Goal: Information Seeking & Learning: Learn about a topic

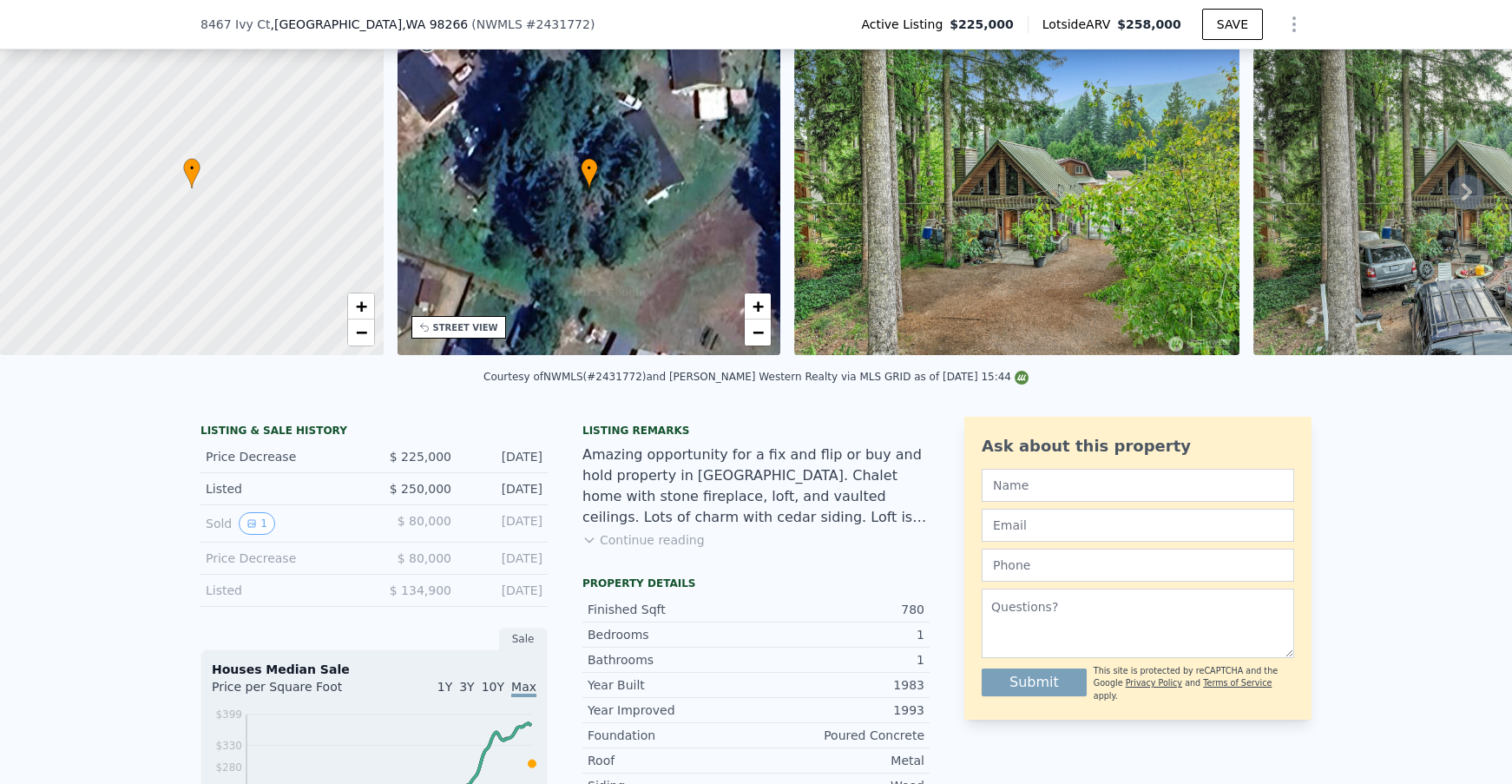
scroll to position [97, 0]
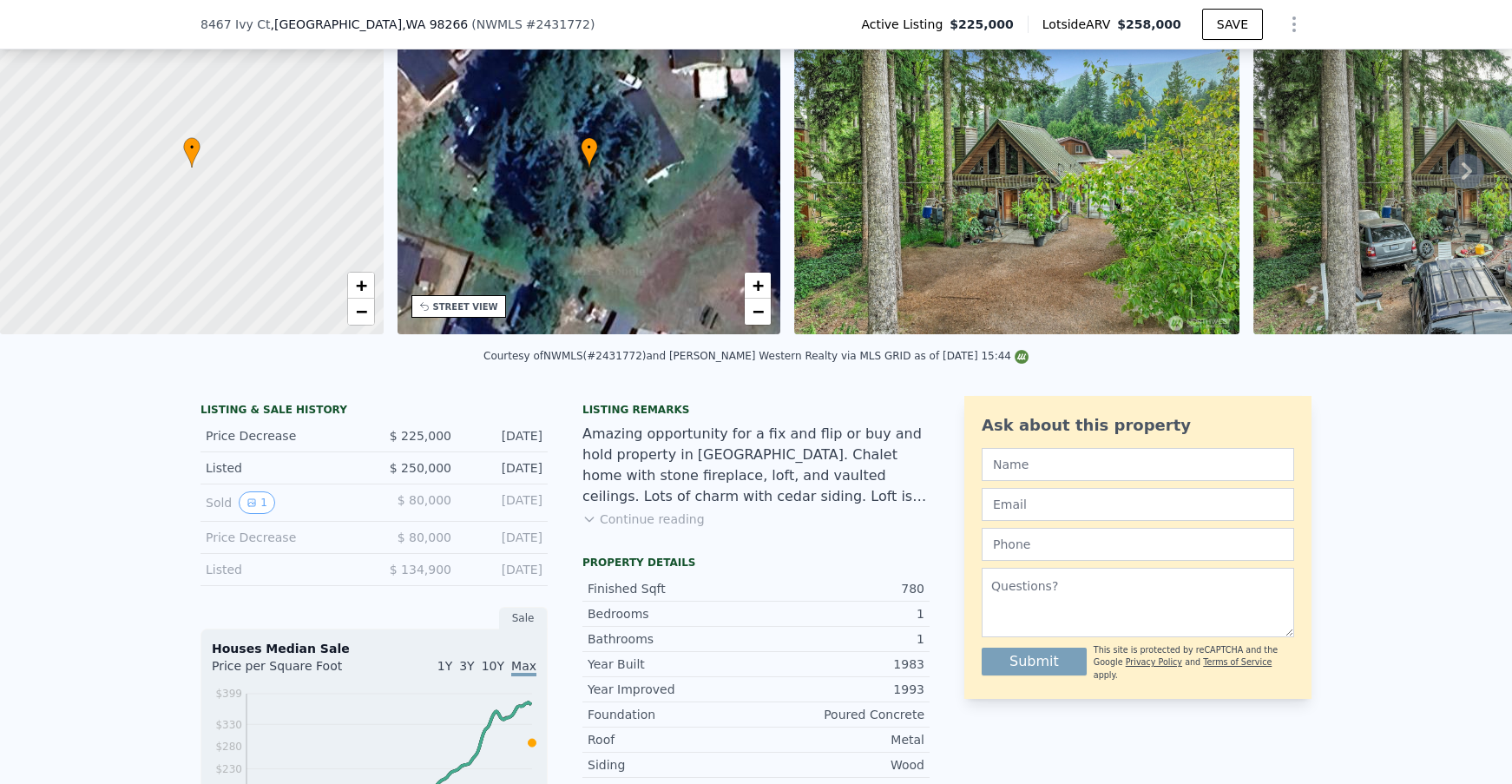
click at [675, 526] on button "Continue reading" at bounding box center [643, 519] width 122 height 17
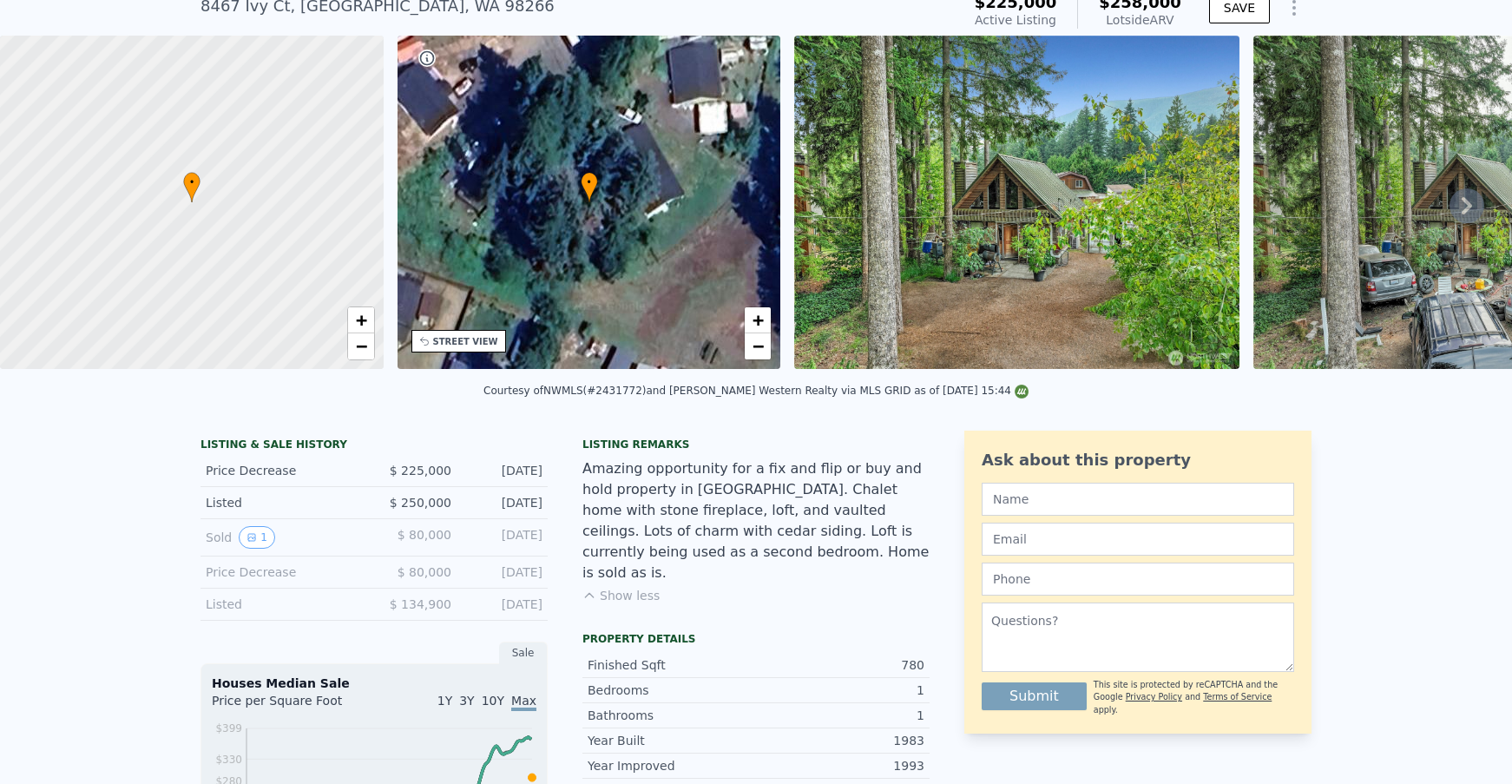
scroll to position [6, 0]
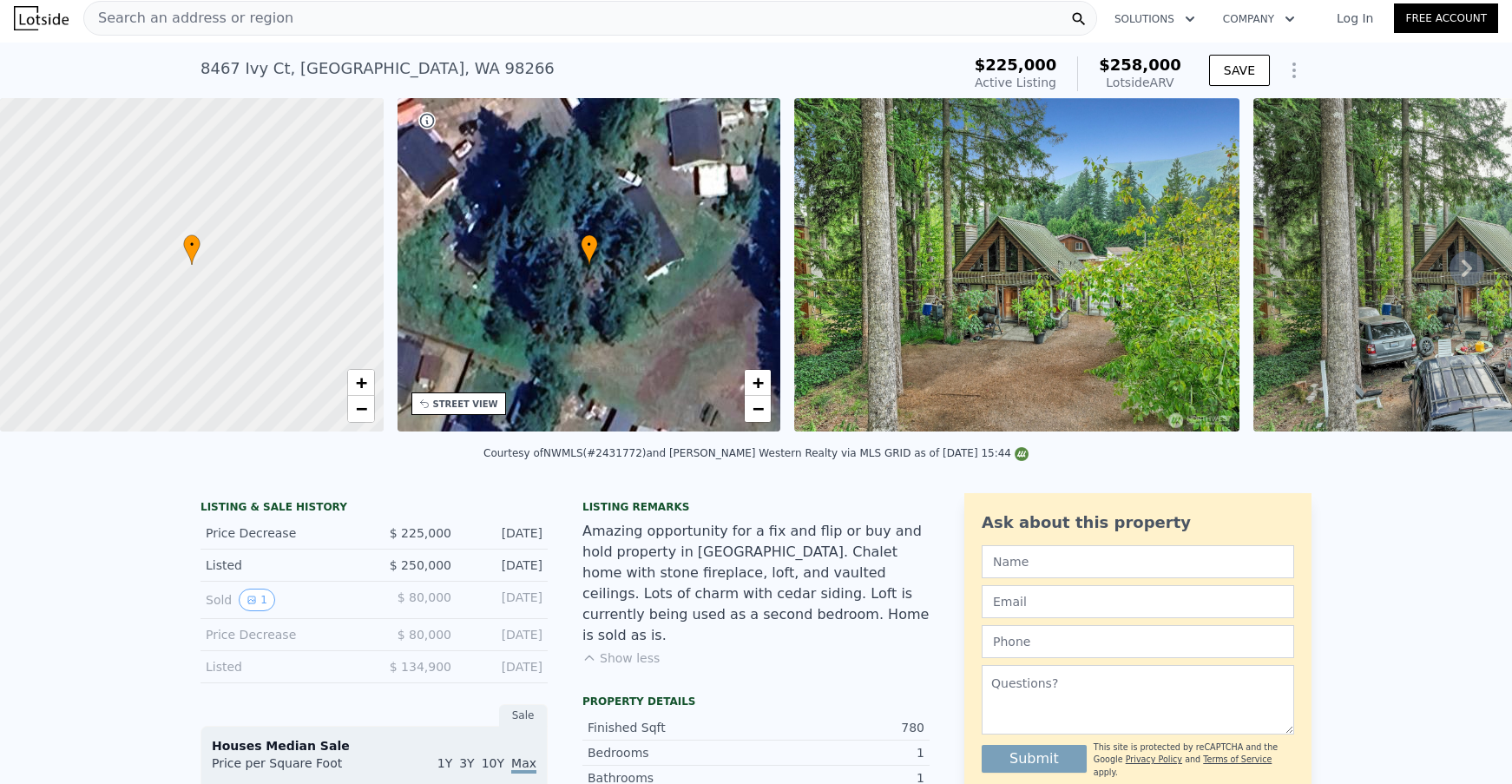
click at [1001, 300] on img at bounding box center [1017, 264] width 445 height 333
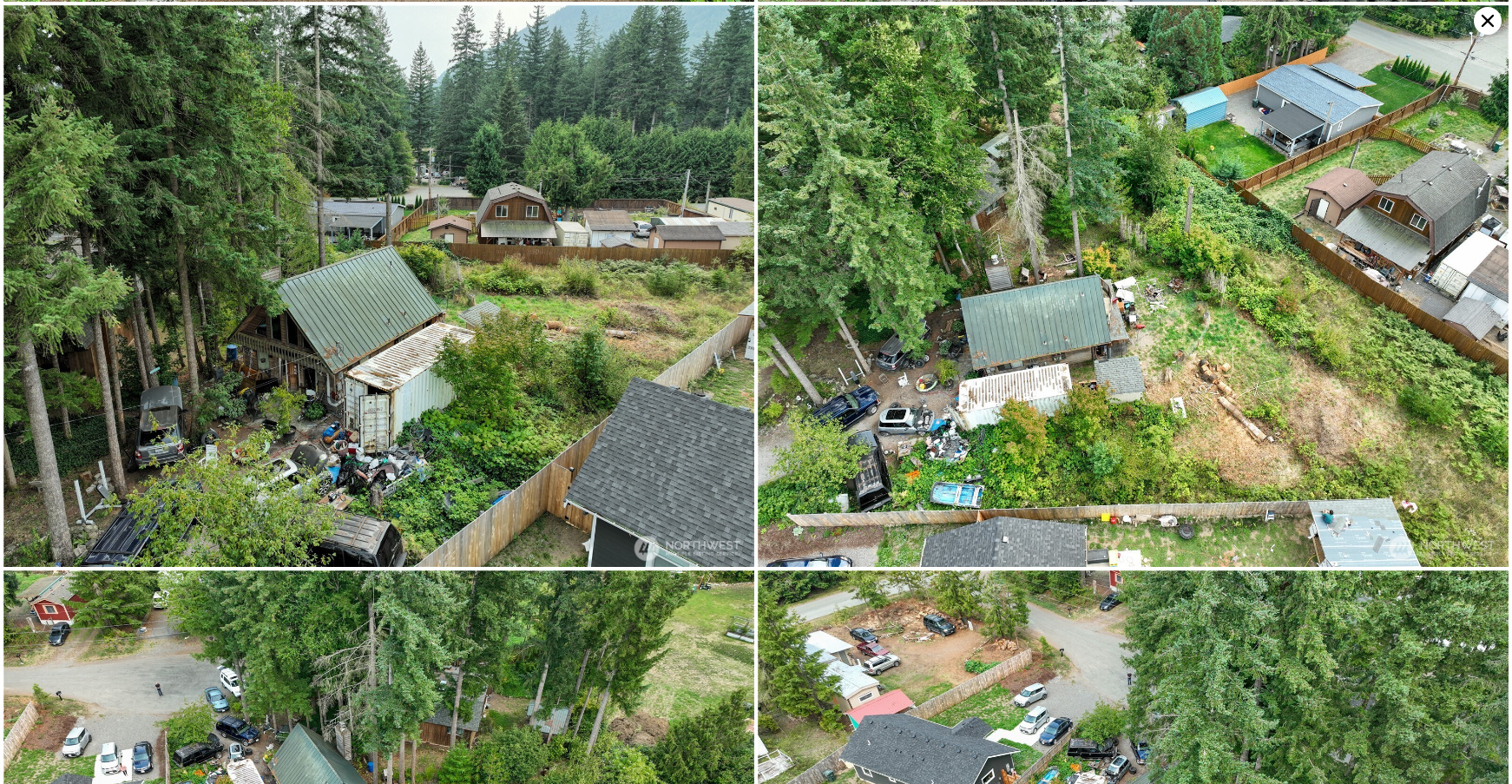
scroll to position [565, 0]
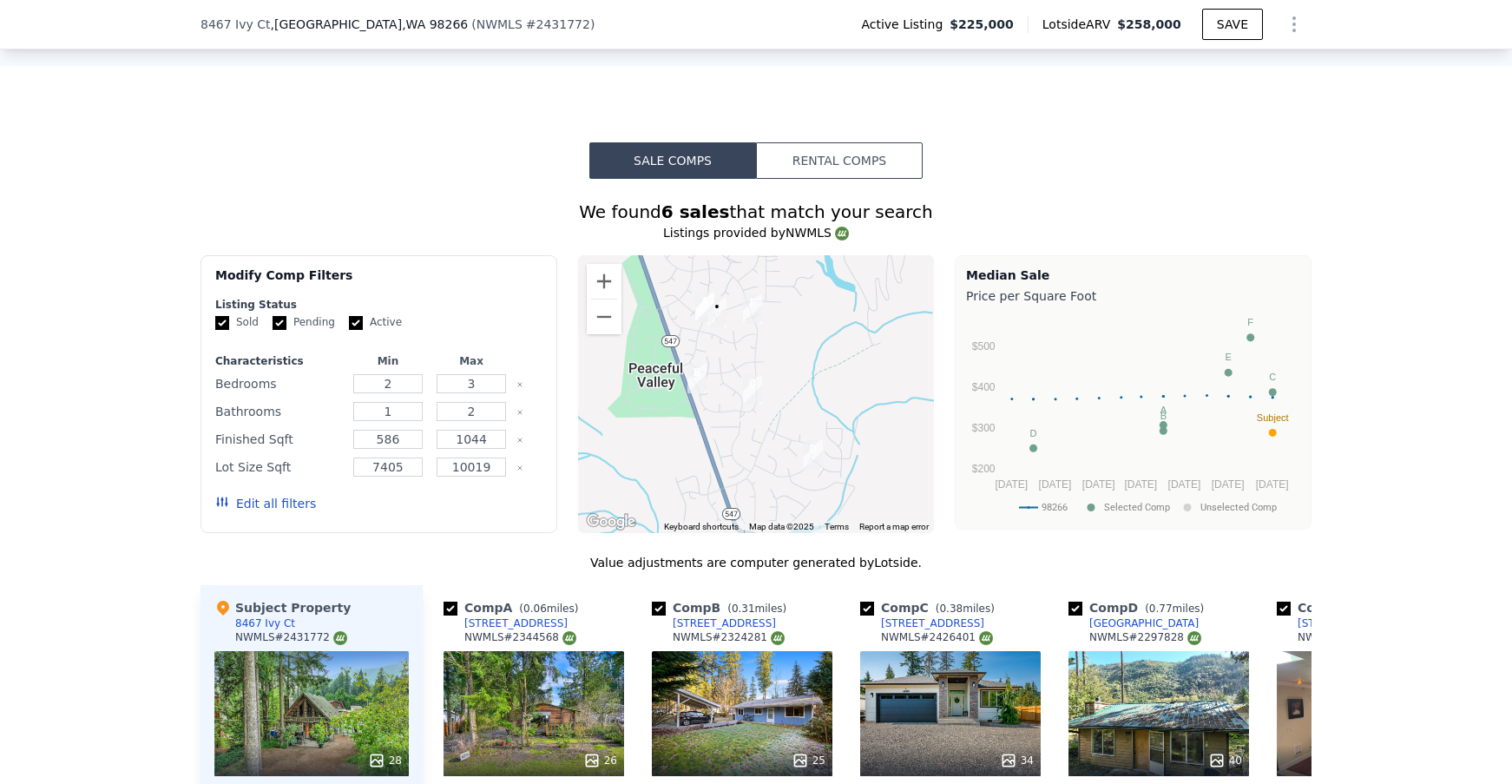
scroll to position [1376, 0]
click at [807, 150] on button "Rental Comps" at bounding box center [840, 161] width 167 height 37
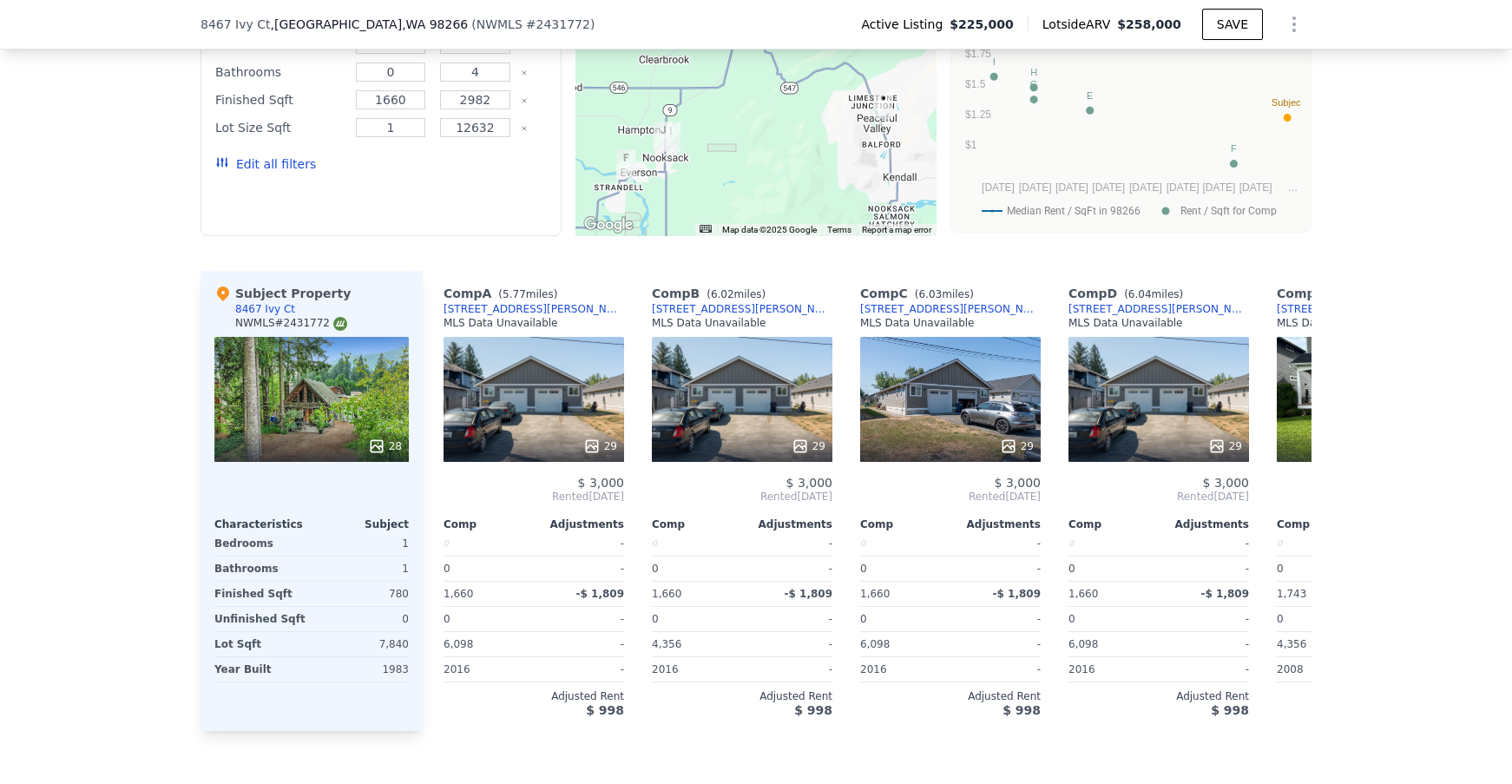
scroll to position [1774, 0]
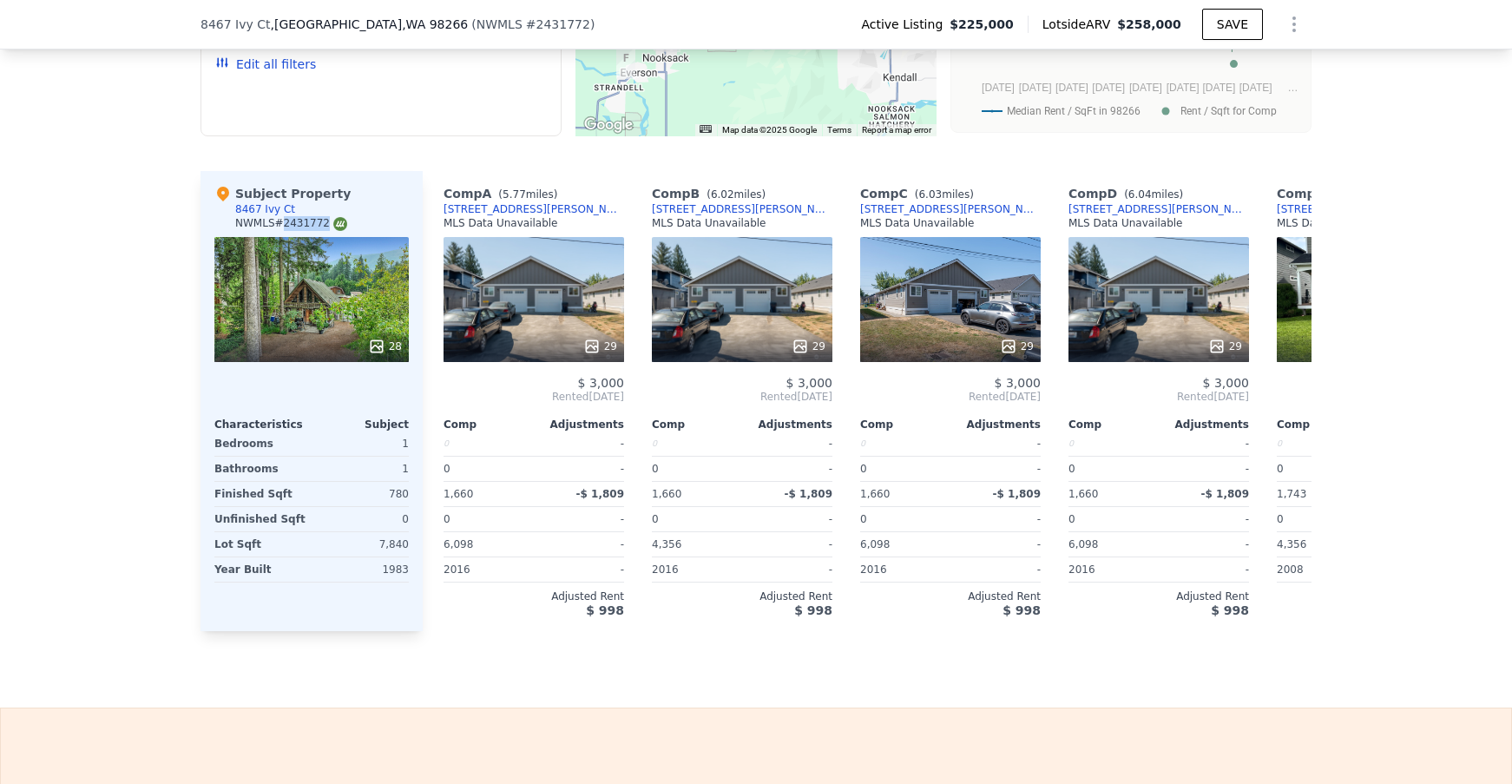
drag, startPoint x: 284, startPoint y: 218, endPoint x: 325, endPoint y: 220, distance: 41.0
click at [325, 220] on div "NWMLS # 2431772" at bounding box center [291, 223] width 112 height 15
copy div "2431772"
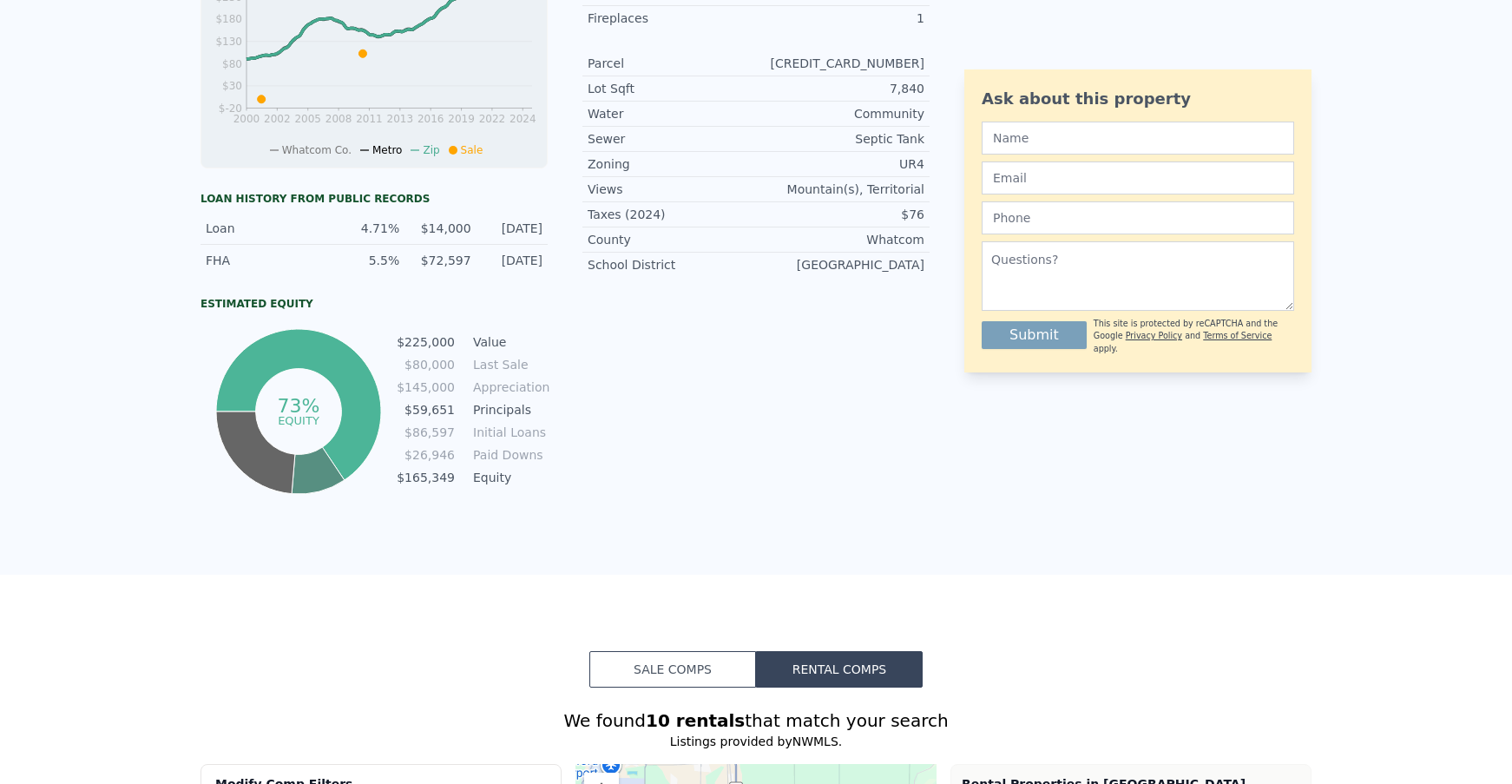
scroll to position [0, 0]
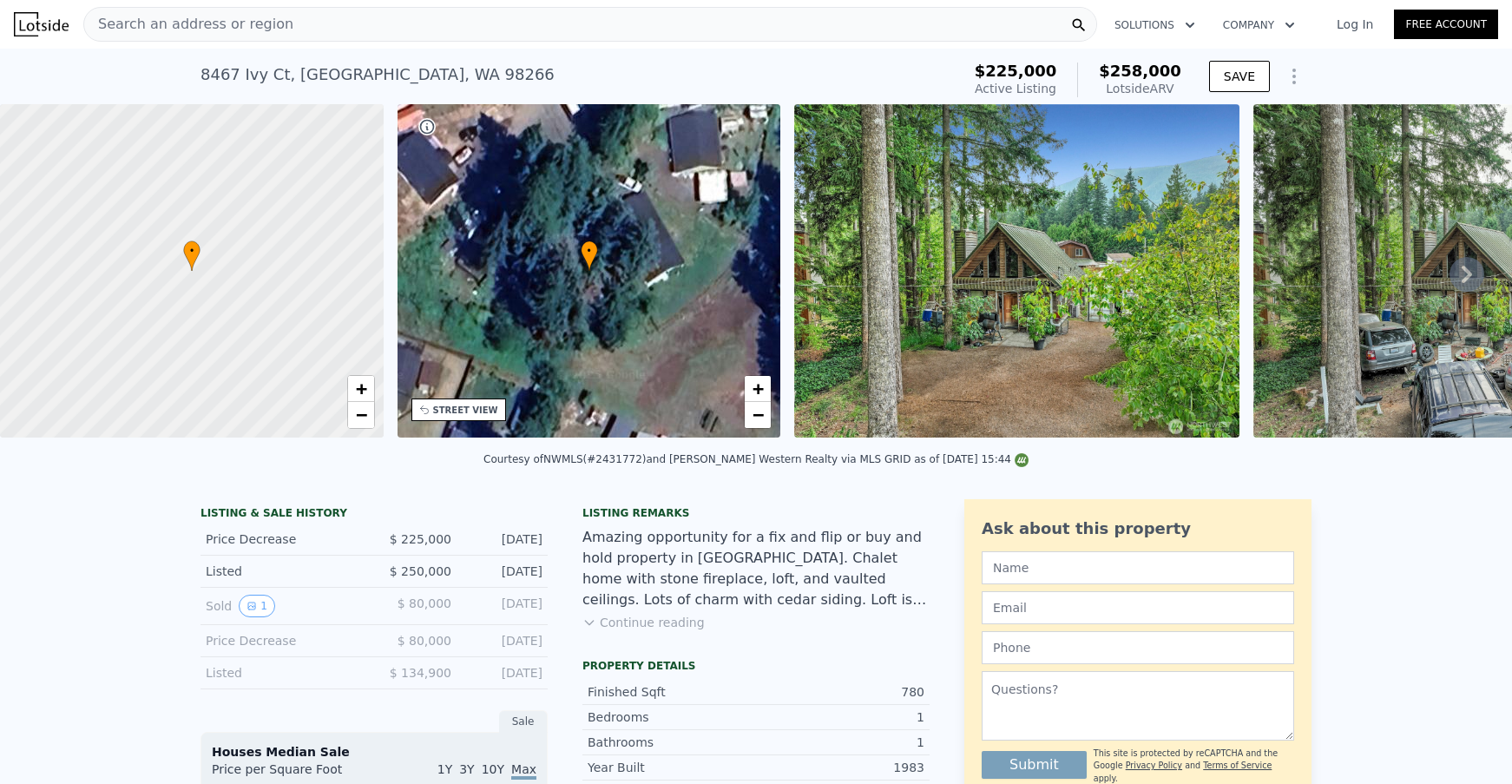
click at [1304, 323] on img at bounding box center [1476, 270] width 445 height 333
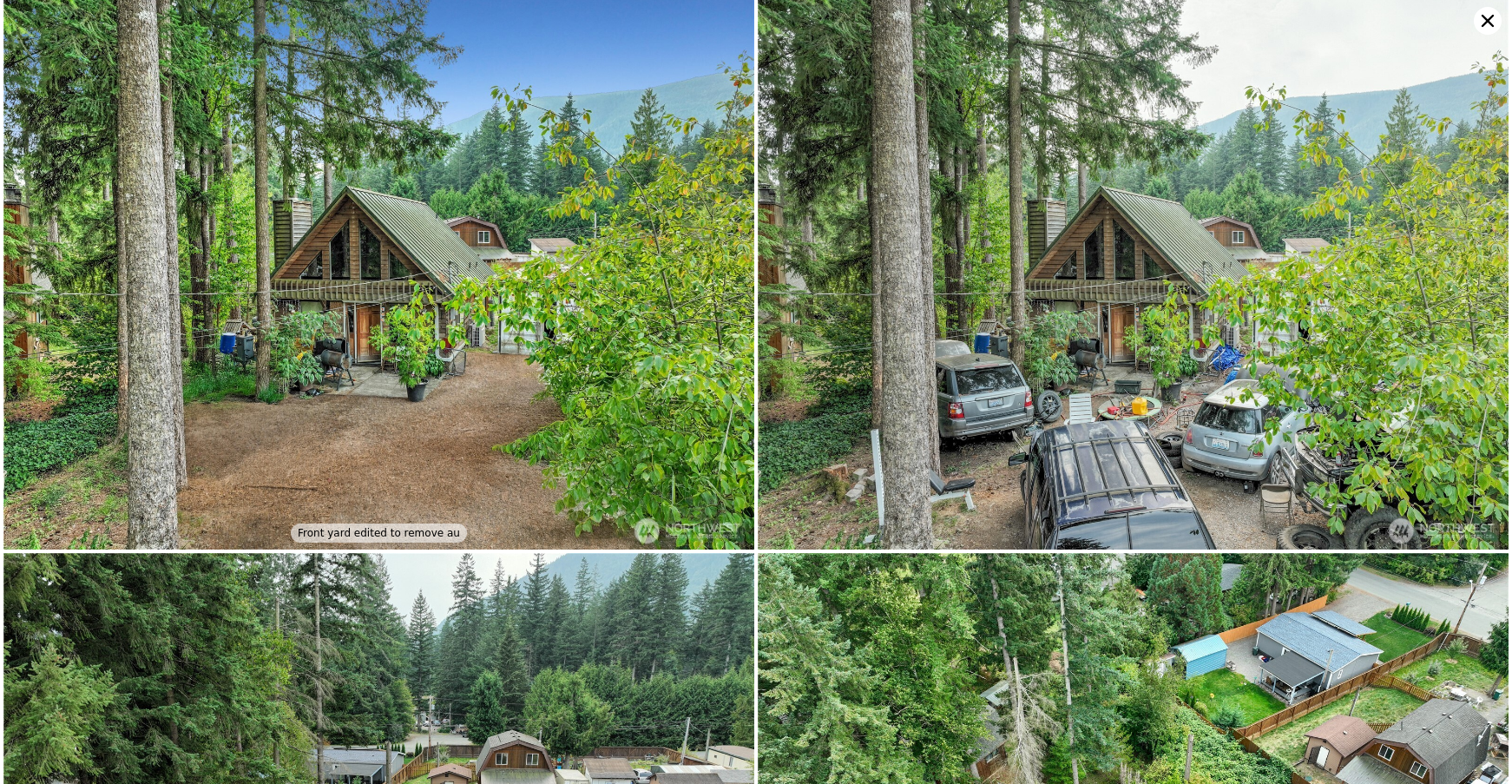
scroll to position [565, 0]
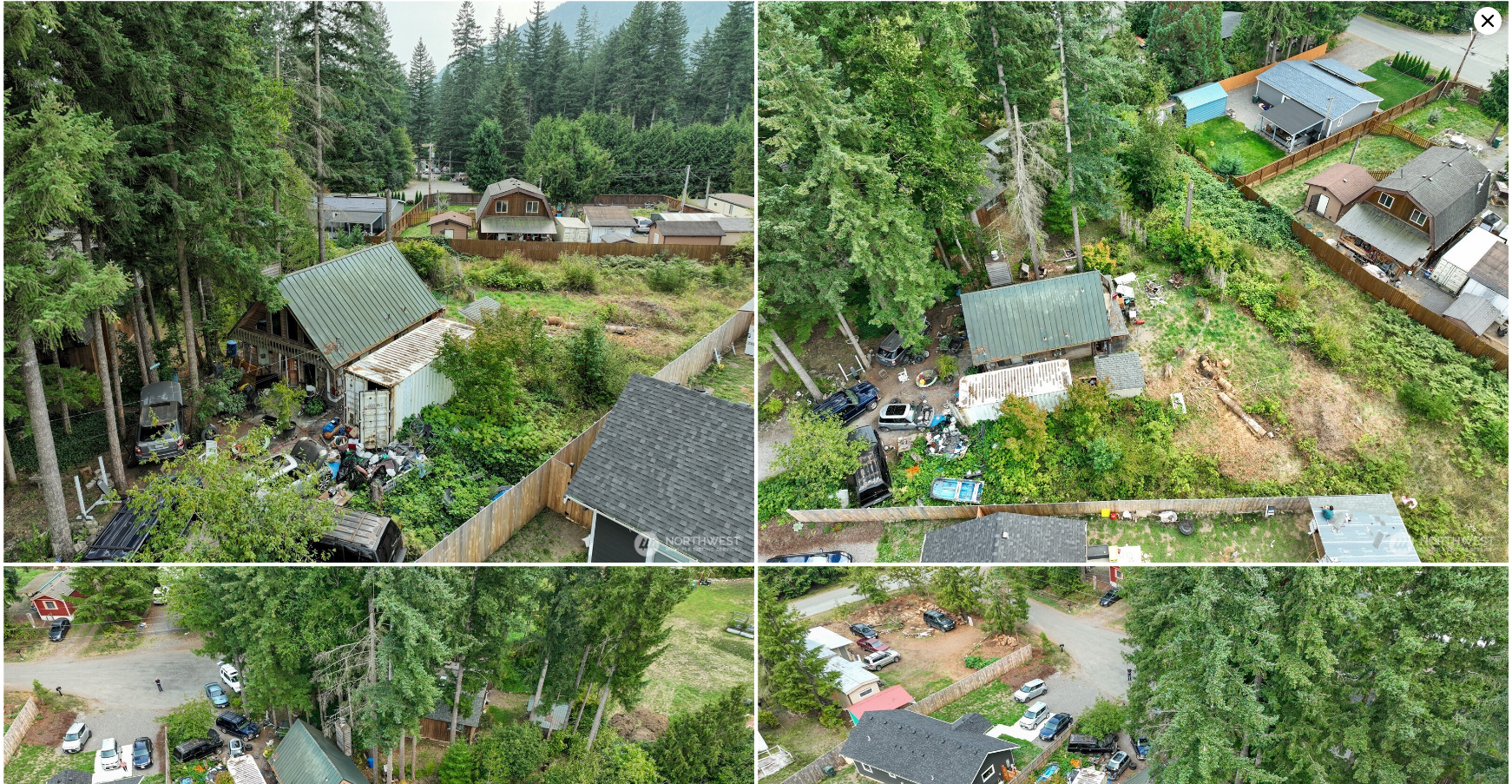
click at [1385, 293] on img at bounding box center [1132, 282] width 751 height 562
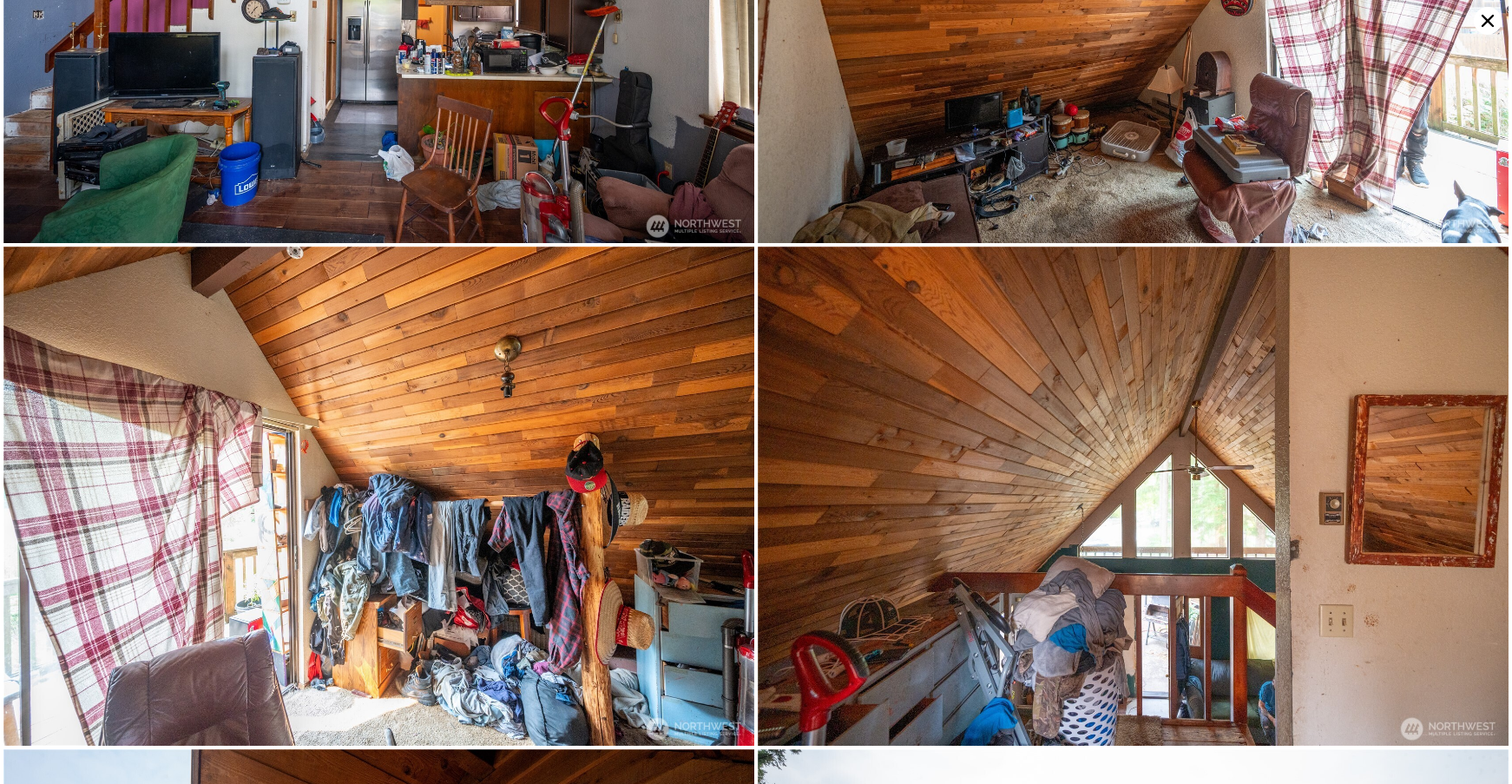
scroll to position [4209, 0]
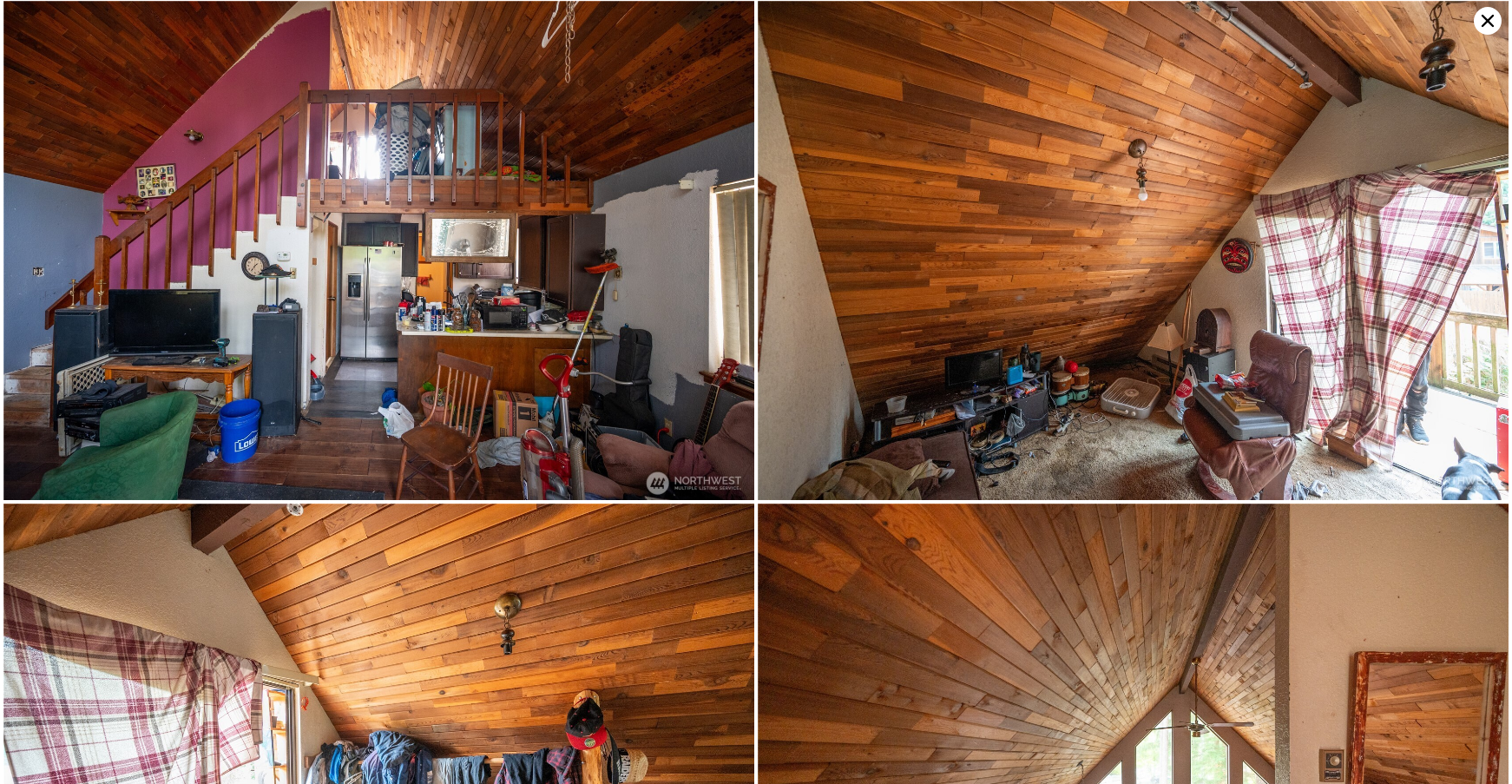
click at [1481, 24] on icon at bounding box center [1488, 21] width 28 height 28
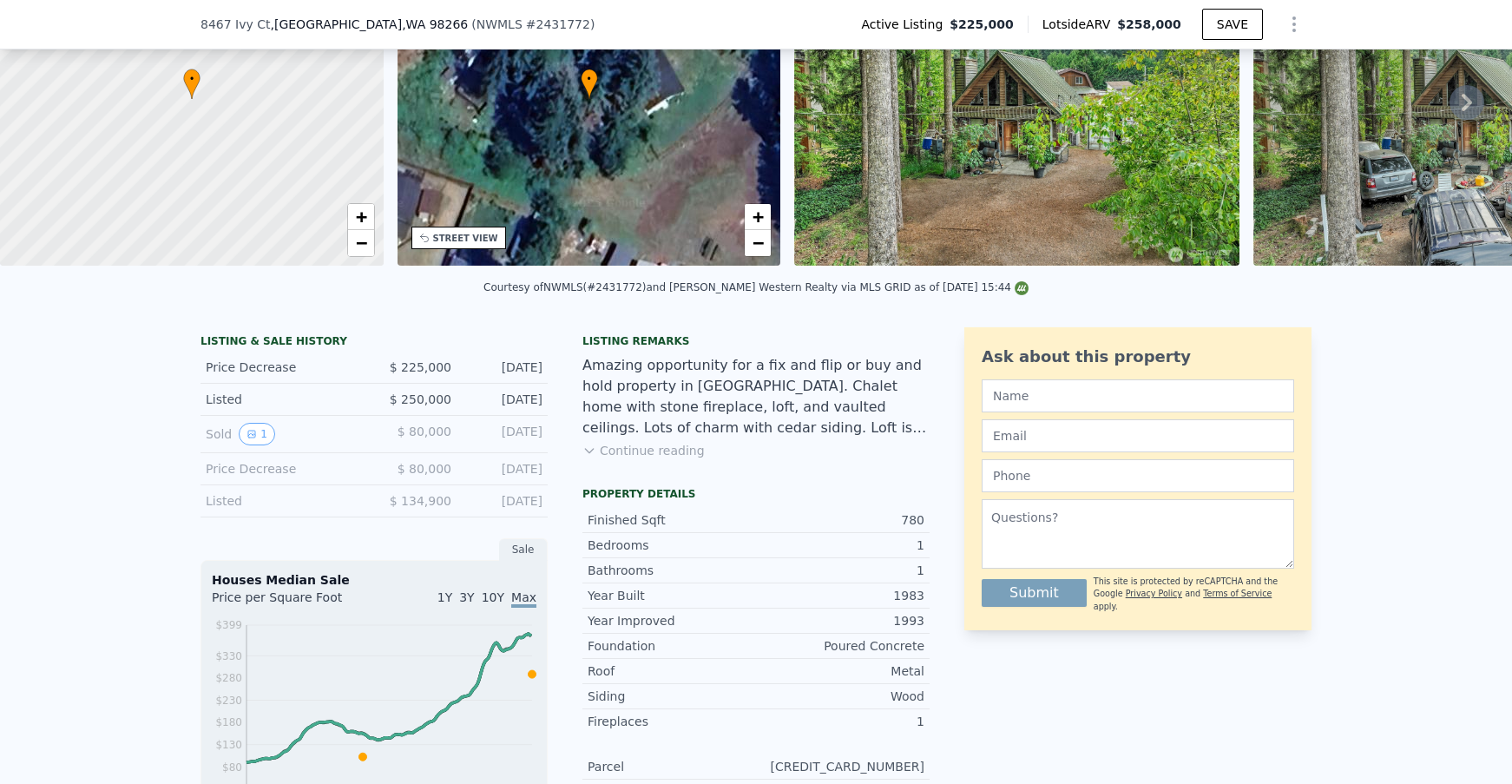
scroll to position [369, 0]
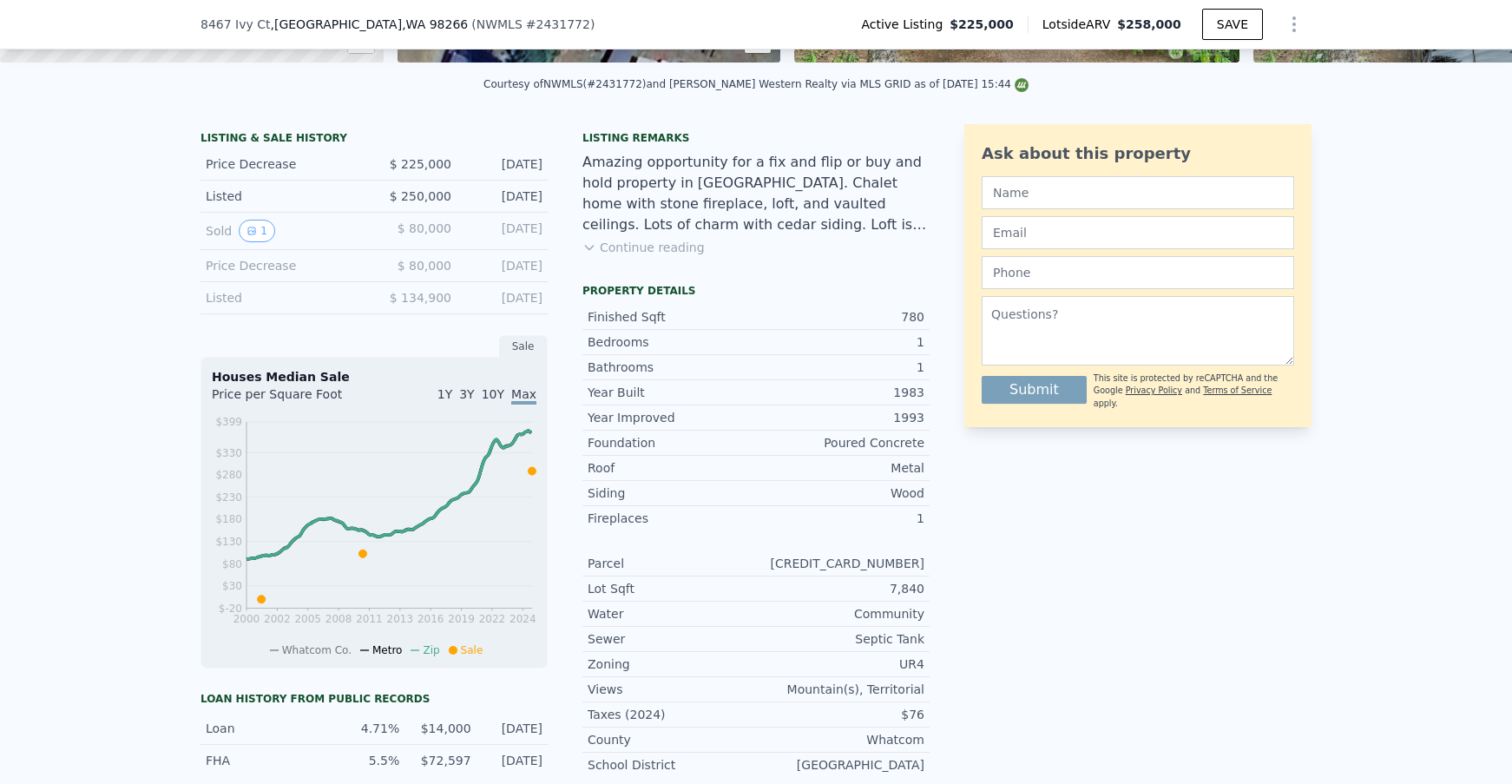
click at [602, 240] on button "Continue reading" at bounding box center [643, 246] width 122 height 17
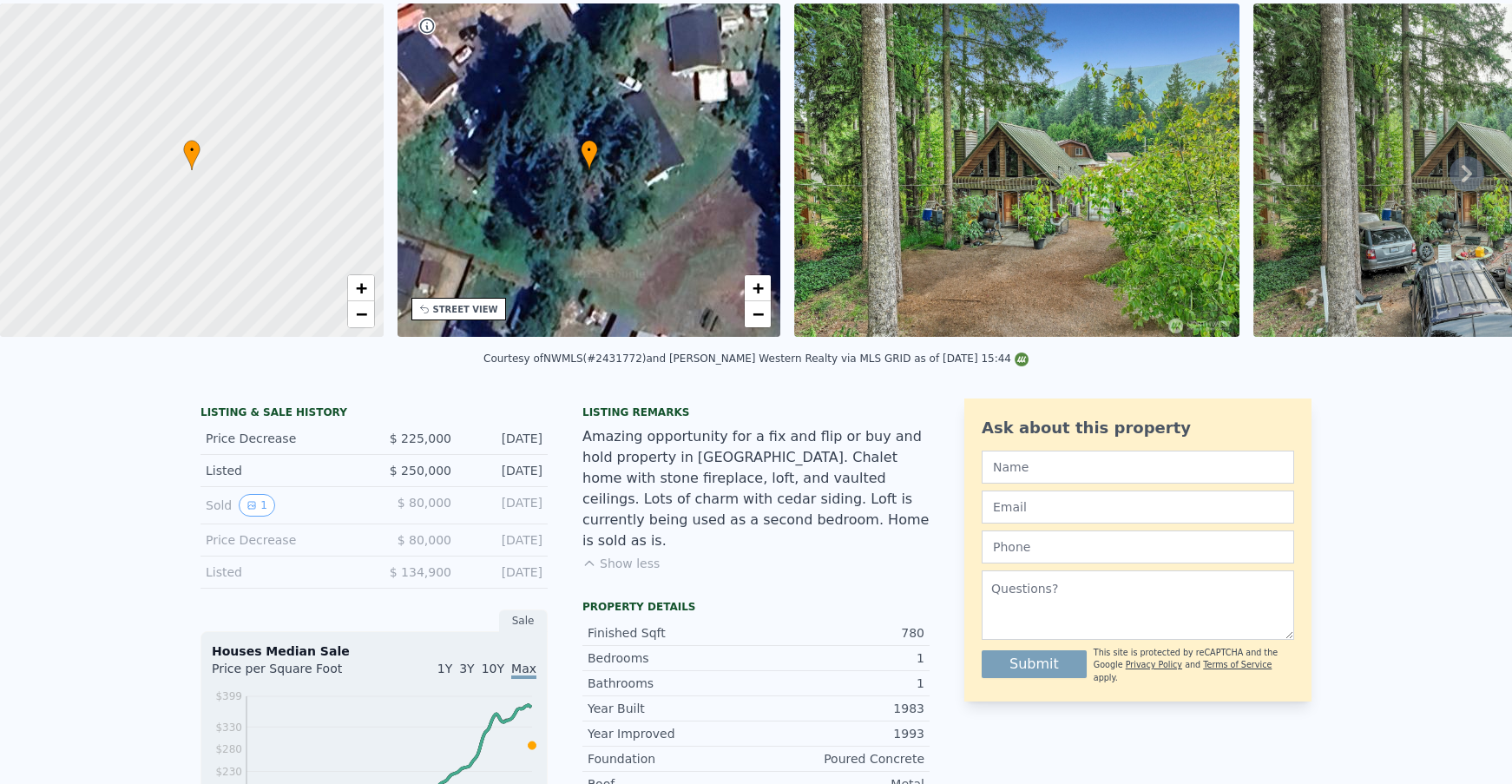
scroll to position [8, 0]
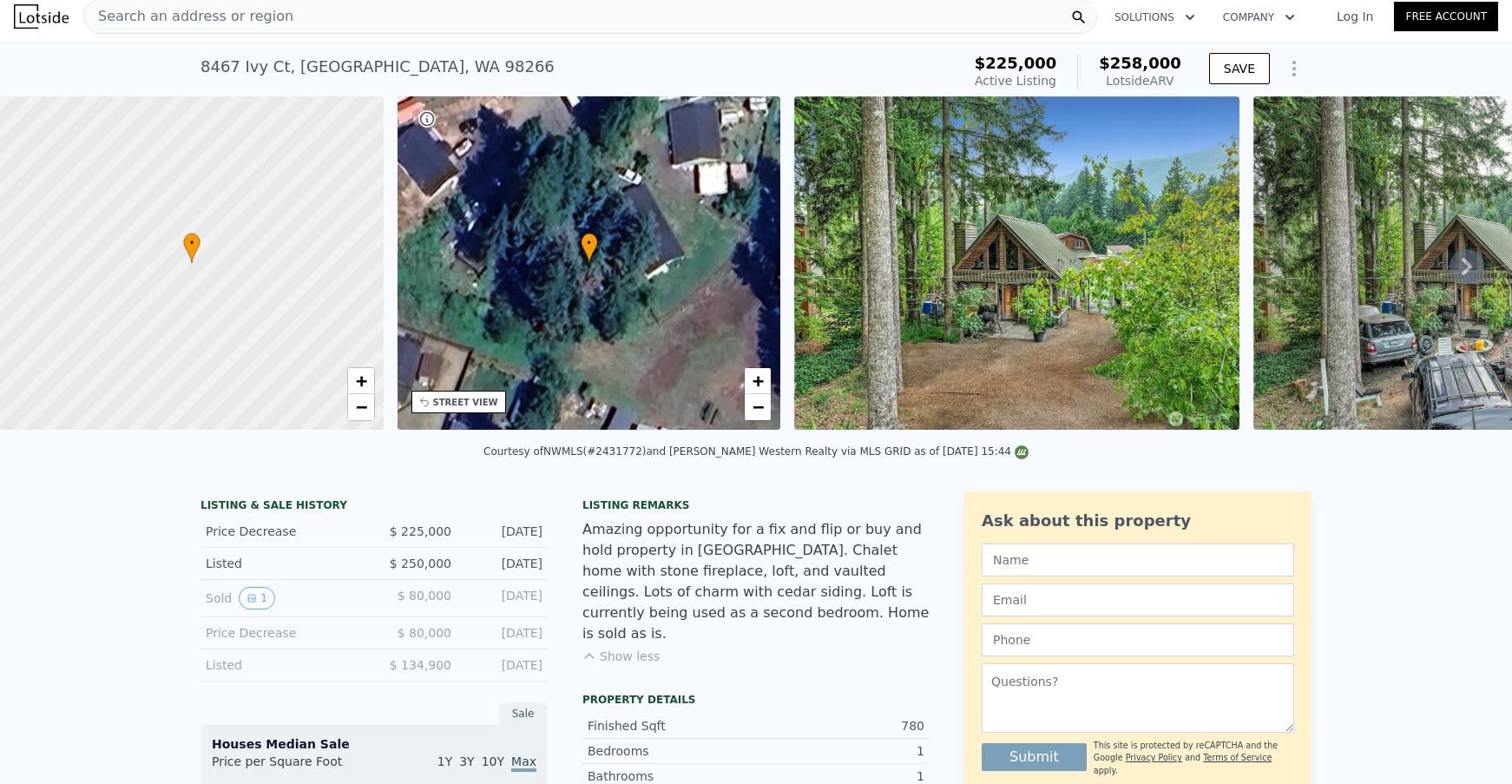
click at [637, 647] on button "Show less" at bounding box center [621, 655] width 78 height 17
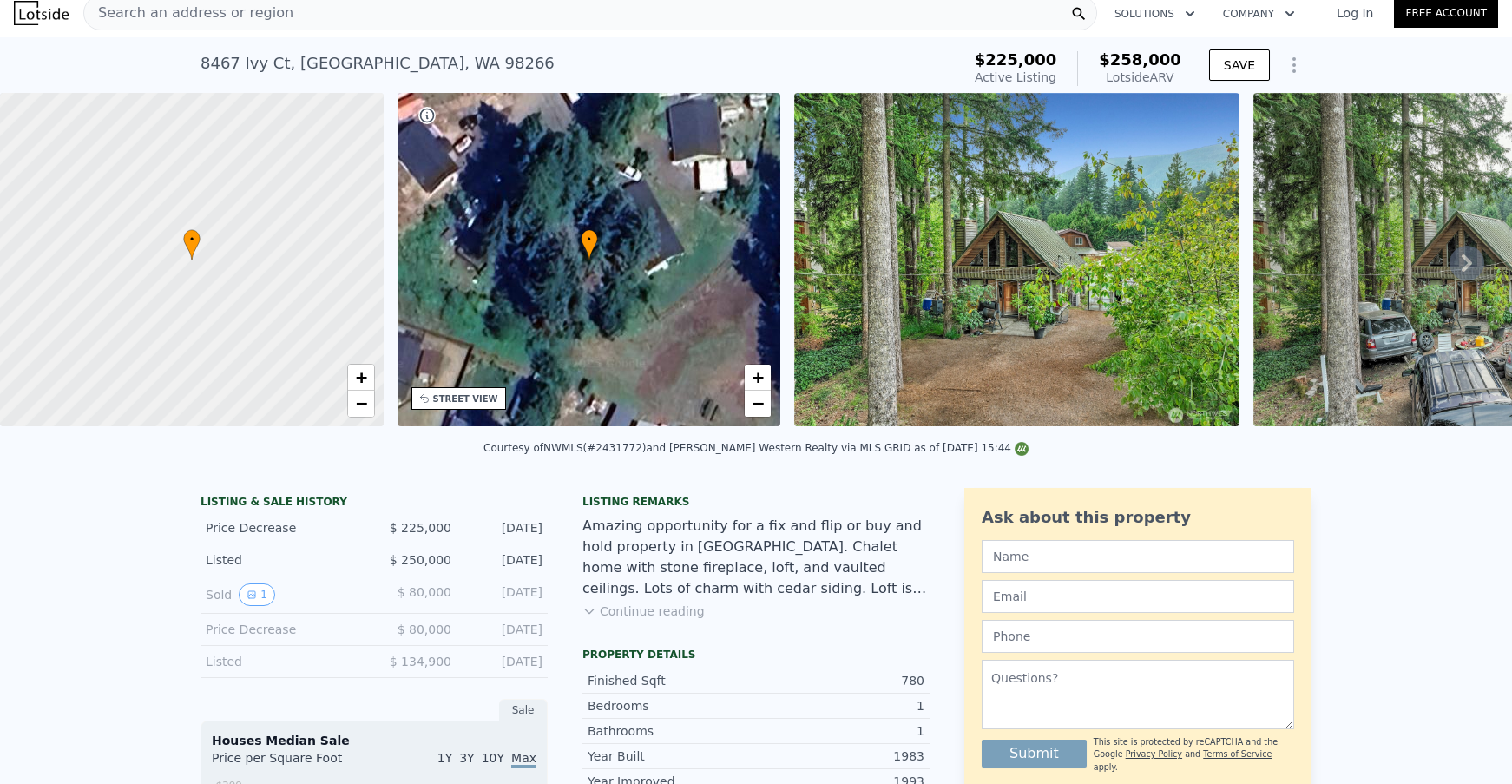
scroll to position [0, 0]
